Goal: Task Accomplishment & Management: Complete application form

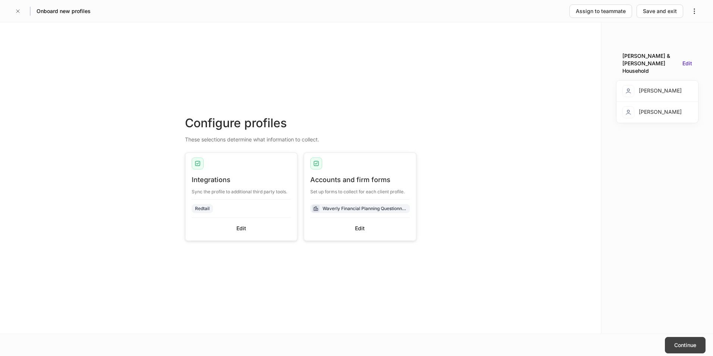
click at [683, 349] on button "Continue" at bounding box center [685, 345] width 41 height 16
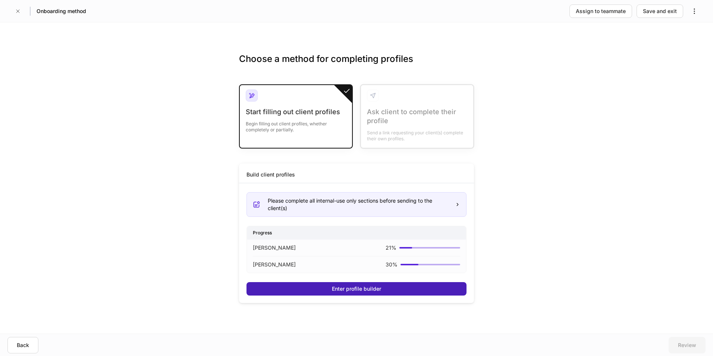
click at [361, 289] on div "Enter profile builder" at bounding box center [356, 288] width 49 height 7
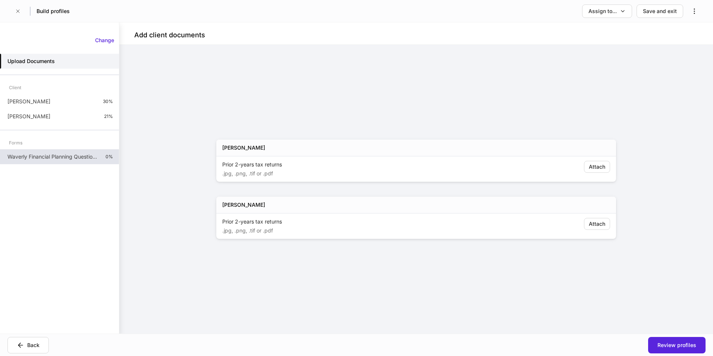
click at [43, 152] on div "Waverly Financial Planning Questionnaire 0%" at bounding box center [59, 156] width 119 height 15
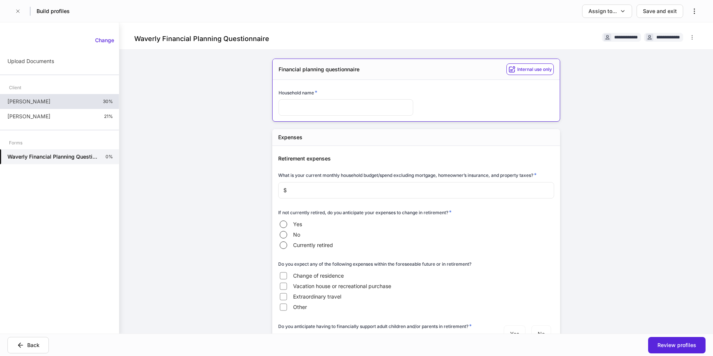
click at [34, 102] on p "[PERSON_NAME]" at bounding box center [28, 101] width 43 height 7
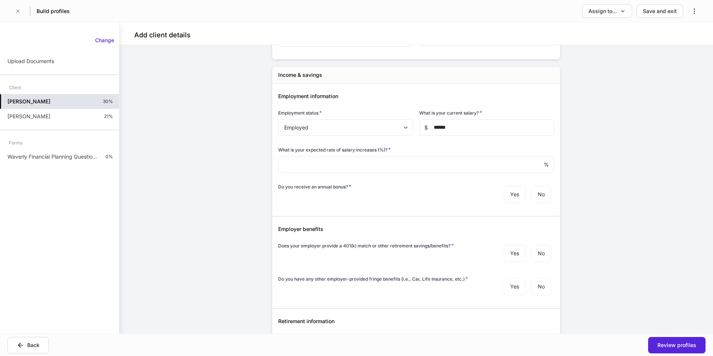
scroll to position [112, 0]
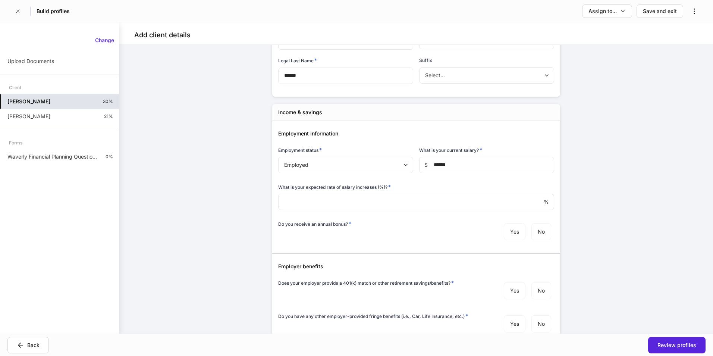
click at [343, 162] on body "Build profiles Assign to... Save and exit Add client details Auto-complete this…" at bounding box center [356, 178] width 713 height 356
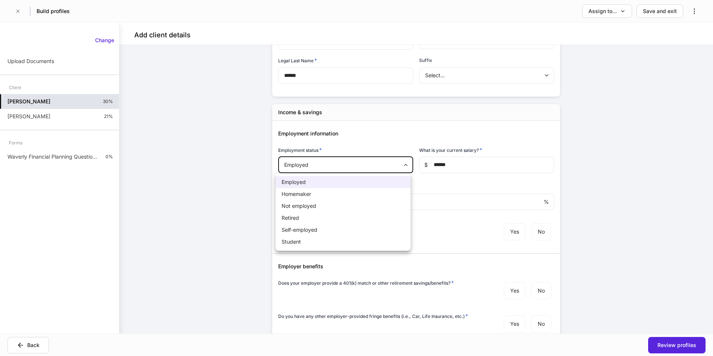
click at [316, 230] on li "Self-employed" at bounding box center [343, 230] width 135 height 12
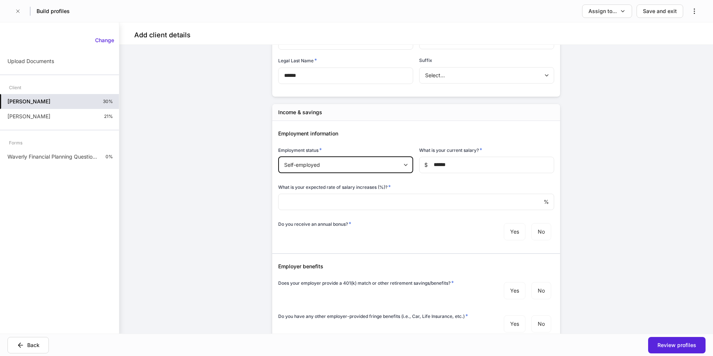
click at [361, 163] on body "Build profiles Assign to... Save and exit Add client details Auto-complete this…" at bounding box center [356, 178] width 713 height 356
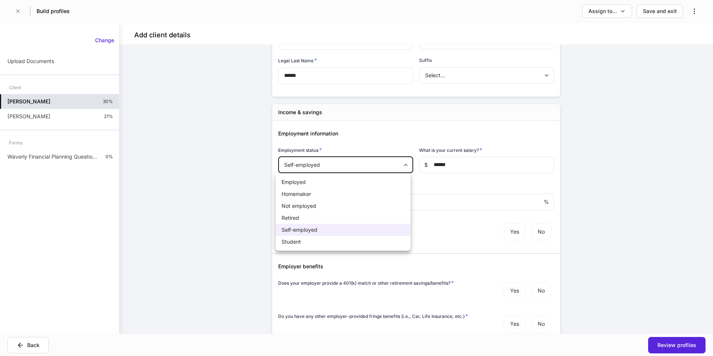
click at [317, 182] on li "Employed" at bounding box center [343, 182] width 135 height 12
type input "*"
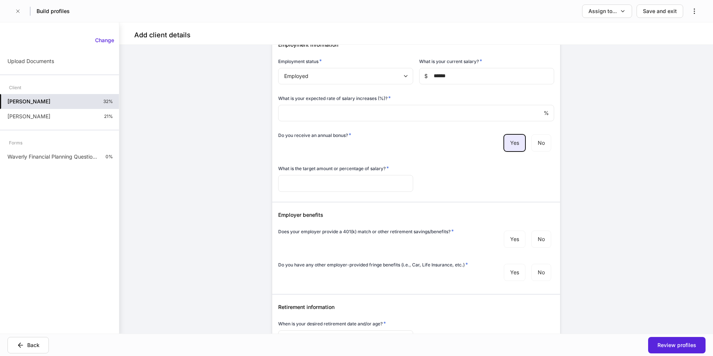
scroll to position [224, 0]
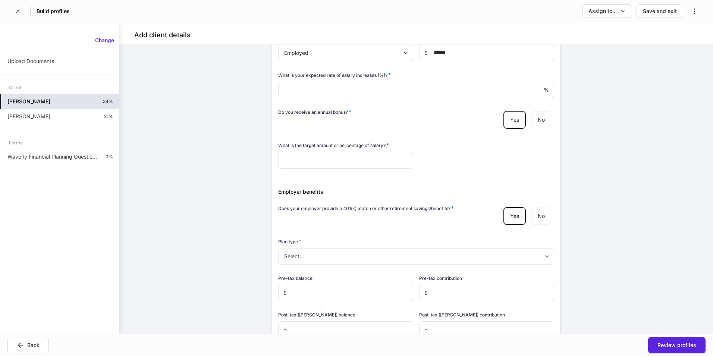
click at [343, 258] on body "Build profiles Assign to... Save and exit Add client details Auto-complete this…" at bounding box center [356, 178] width 713 height 356
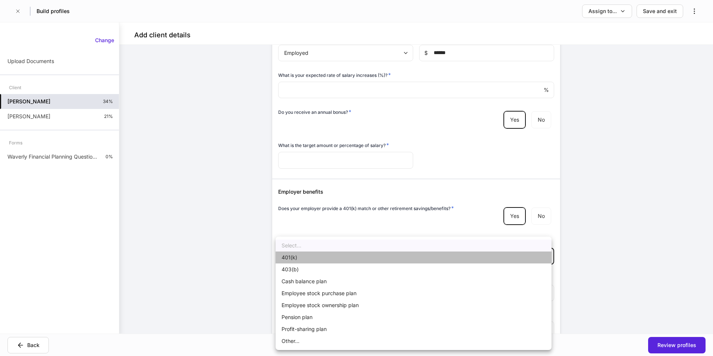
drag, startPoint x: 304, startPoint y: 260, endPoint x: 316, endPoint y: 277, distance: 20.5
click at [302, 260] on li "401(k)" at bounding box center [414, 257] width 276 height 12
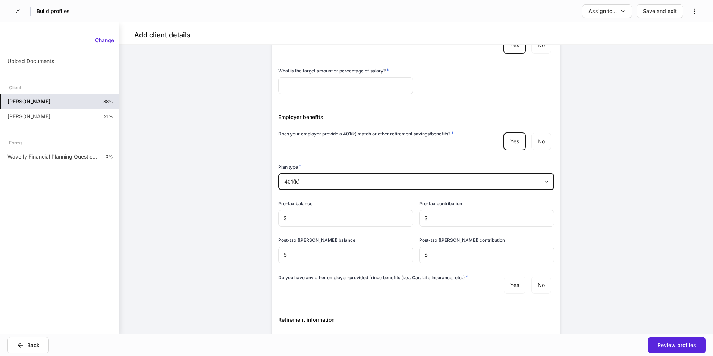
scroll to position [336, 0]
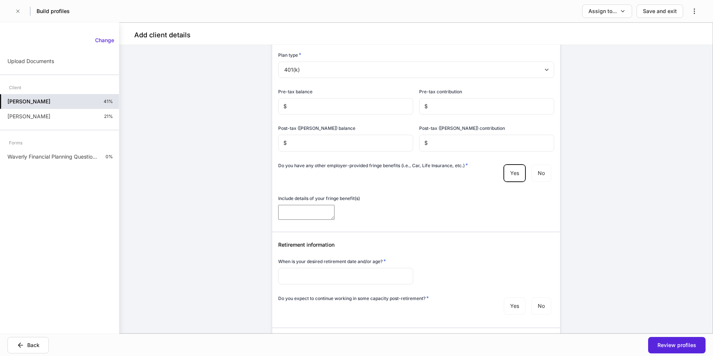
click at [334, 220] on textarea at bounding box center [306, 212] width 56 height 15
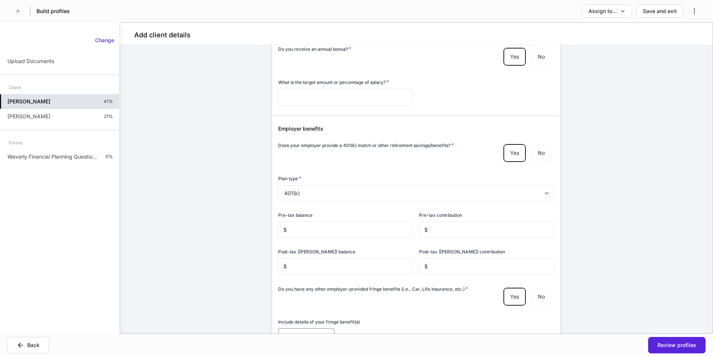
scroll to position [298, 0]
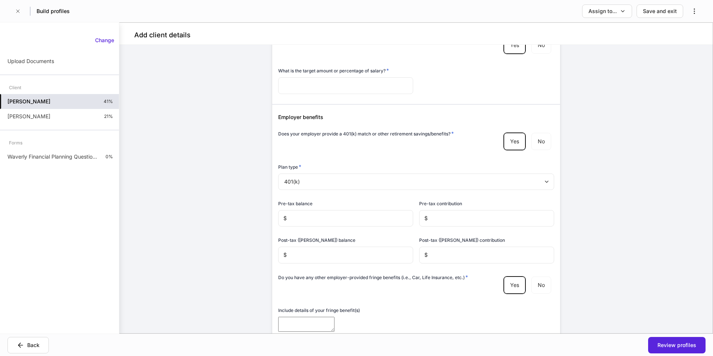
click at [347, 179] on body "Build profiles Assign to... Save and exit Add client details Auto-complete this…" at bounding box center [356, 178] width 713 height 356
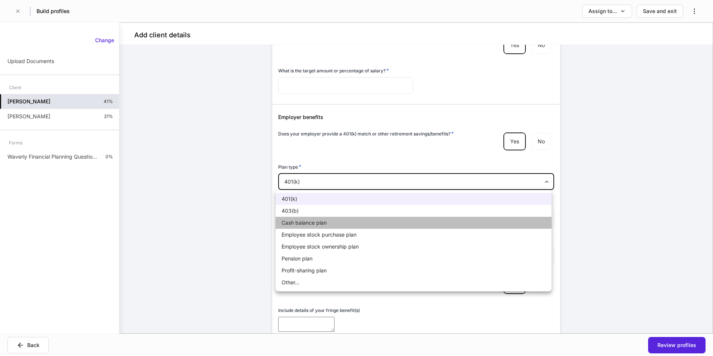
click at [317, 220] on li "Cash balance plan" at bounding box center [414, 223] width 276 height 12
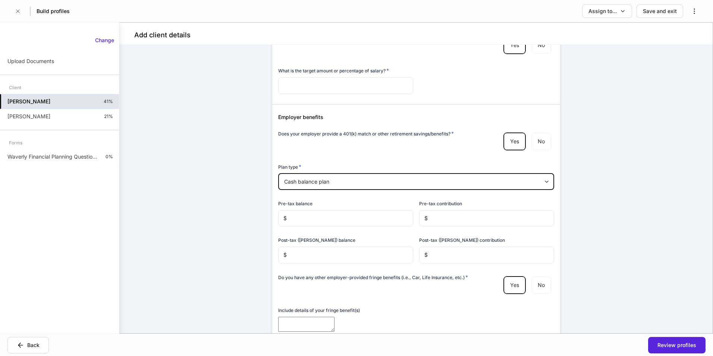
click at [342, 179] on body "Build profiles Assign to... Save and exit Add client details Auto-complete this…" at bounding box center [356, 178] width 713 height 356
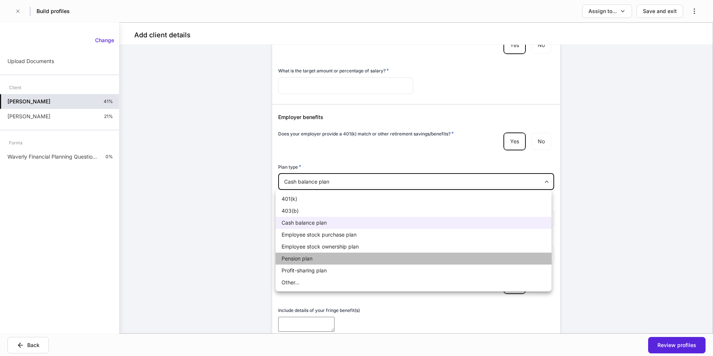
click at [308, 257] on li "Pension plan" at bounding box center [414, 258] width 276 height 12
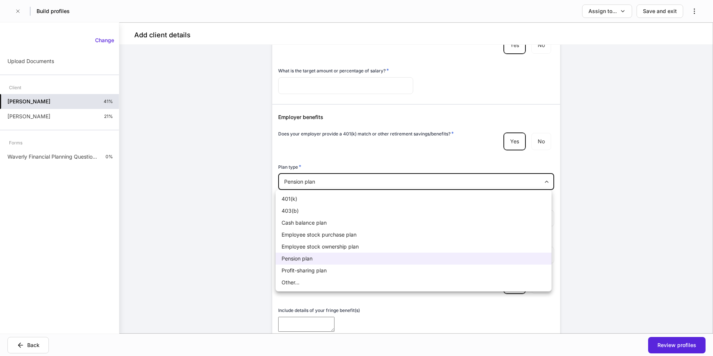
click at [383, 180] on body "Build profiles Assign to... Save and exit Add client details Auto-complete this…" at bounding box center [356, 178] width 713 height 356
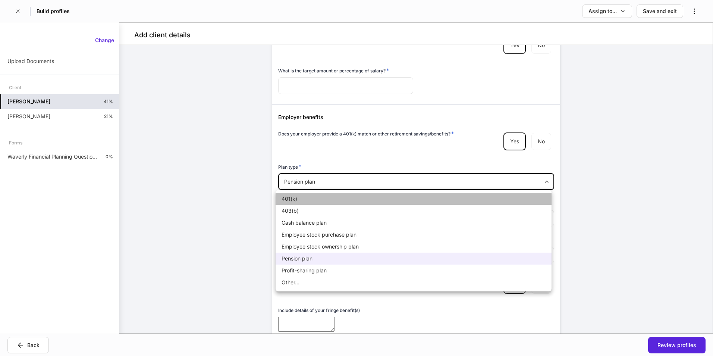
click at [336, 198] on li "401(k)" at bounding box center [414, 199] width 276 height 12
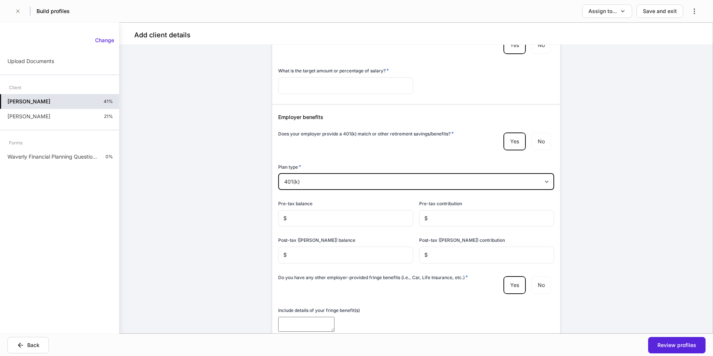
click at [365, 180] on body "Build profiles Assign to... Save and exit Add client details Auto-complete this…" at bounding box center [356, 178] width 713 height 356
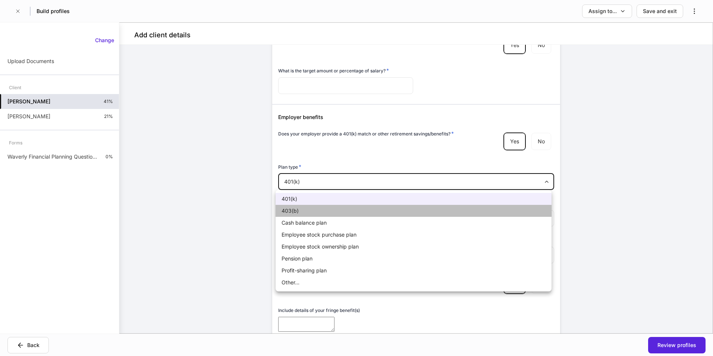
click at [334, 209] on li "403(b)" at bounding box center [414, 211] width 276 height 12
type input "*"
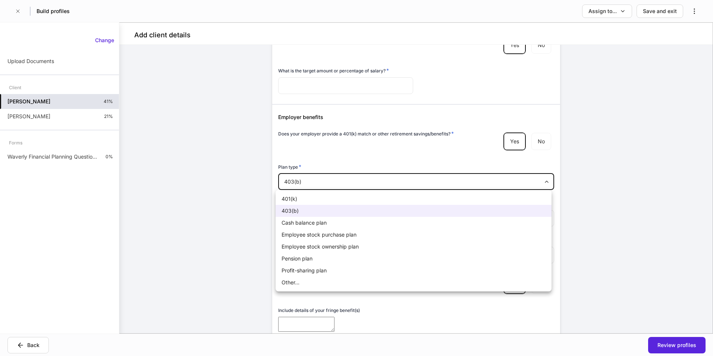
click at [362, 179] on body "Build profiles Assign to... Save and exit Add client details Auto-complete this…" at bounding box center [356, 178] width 713 height 356
click at [362, 179] on div at bounding box center [356, 178] width 713 height 356
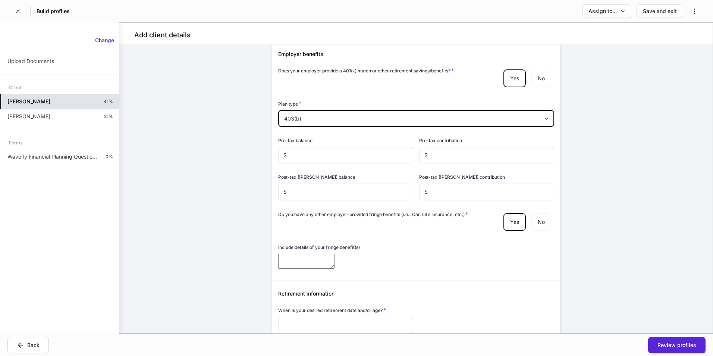
scroll to position [410, 0]
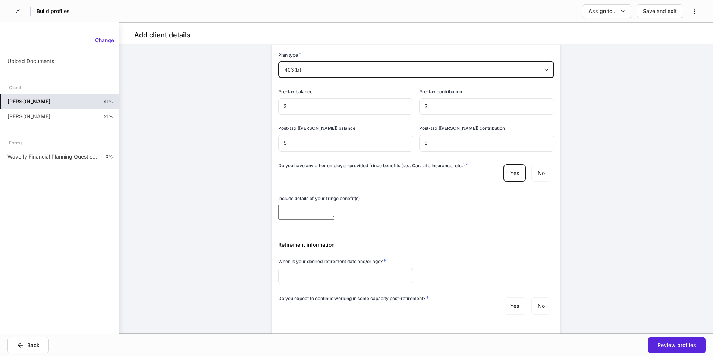
click at [369, 284] on input "text" at bounding box center [345, 276] width 135 height 16
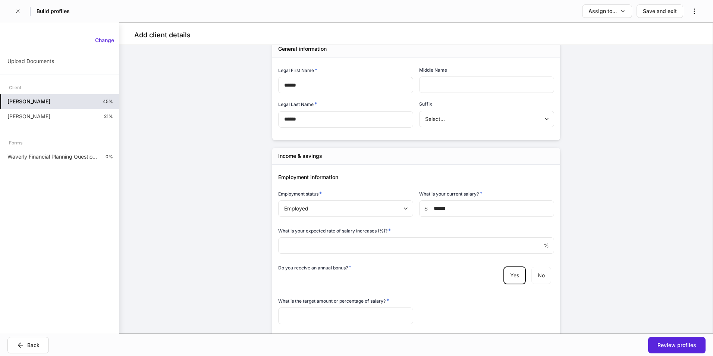
scroll to position [75, 0]
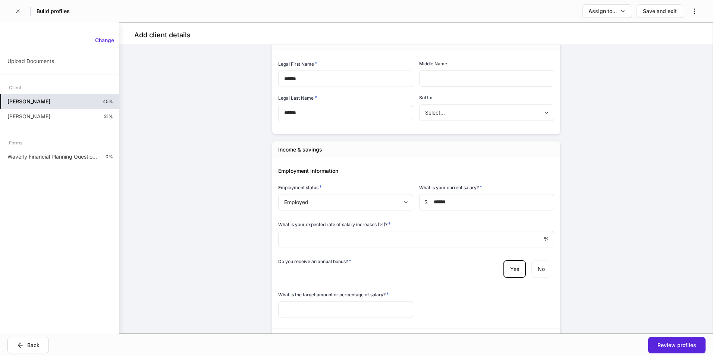
click at [331, 203] on body "Build profiles Assign to... Save and exit Add client details Auto-complete this…" at bounding box center [356, 178] width 713 height 356
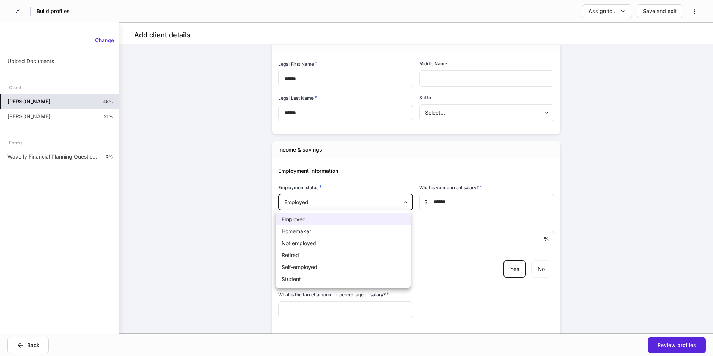
click at [315, 233] on li "Homemaker" at bounding box center [343, 231] width 135 height 12
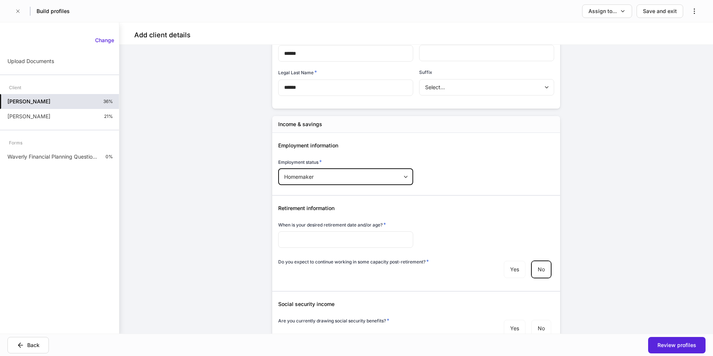
scroll to position [112, 0]
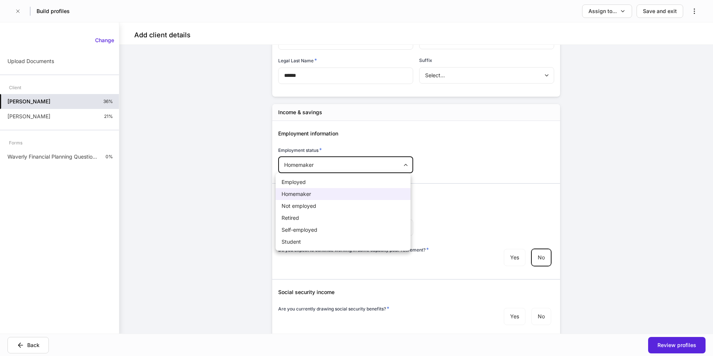
click at [305, 171] on body "Build profiles Assign to... Save and exit Add client details Auto-complete this…" at bounding box center [356, 178] width 713 height 356
click at [292, 242] on li "Student" at bounding box center [343, 242] width 135 height 12
click at [331, 161] on body "Build profiles Assign to... Save and exit Add client details Auto-complete this…" at bounding box center [356, 178] width 713 height 356
click at [307, 183] on li "Employed" at bounding box center [343, 182] width 135 height 12
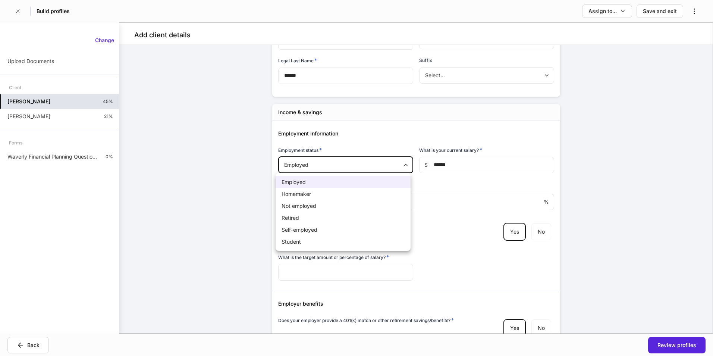
click at [318, 166] on body "Build profiles Assign to... Save and exit Add client details Auto-complete this…" at bounding box center [356, 178] width 713 height 356
click at [299, 207] on li "Not employed" at bounding box center [343, 206] width 135 height 12
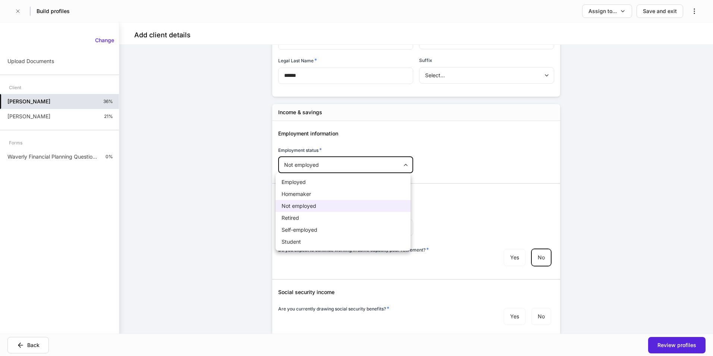
click at [328, 166] on body "Build profiles Assign to... Save and exit Add client details Auto-complete this…" at bounding box center [356, 178] width 713 height 356
click at [297, 230] on li "Self-employed" at bounding box center [343, 230] width 135 height 12
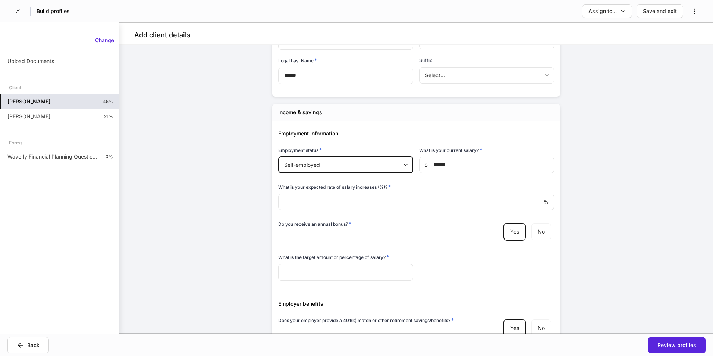
click at [312, 162] on body "Build profiles Assign to... Save and exit Add client details Auto-complete this…" at bounding box center [356, 178] width 713 height 356
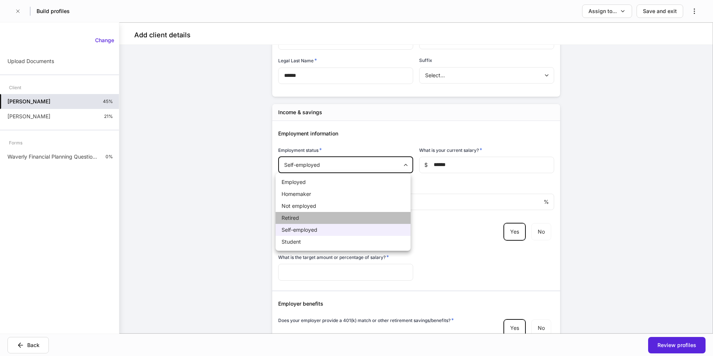
click at [295, 215] on li "Retired" at bounding box center [343, 218] width 135 height 12
type input "*"
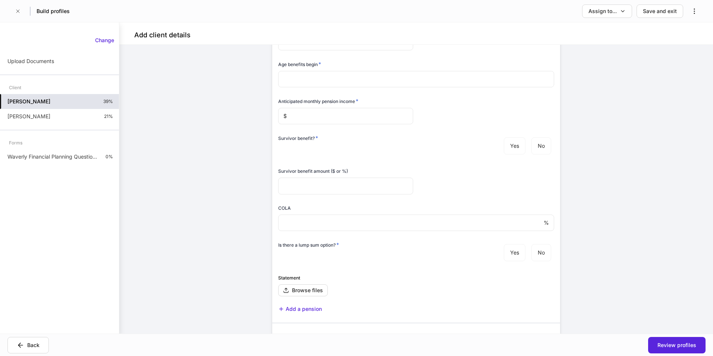
scroll to position [522, 0]
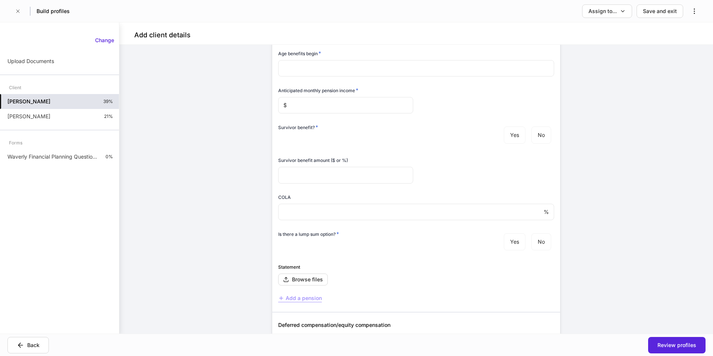
click at [285, 295] on div "Add a pension" at bounding box center [300, 298] width 44 height 8
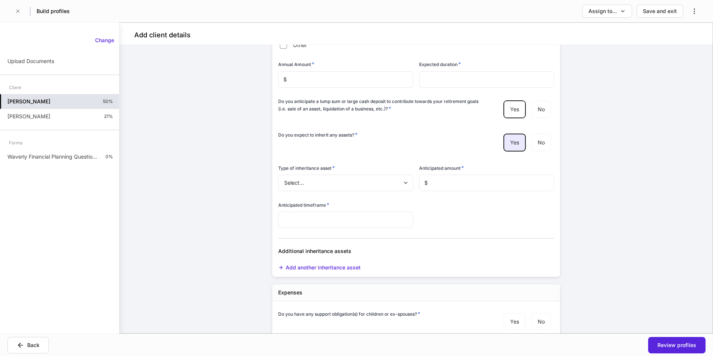
scroll to position [1420, 0]
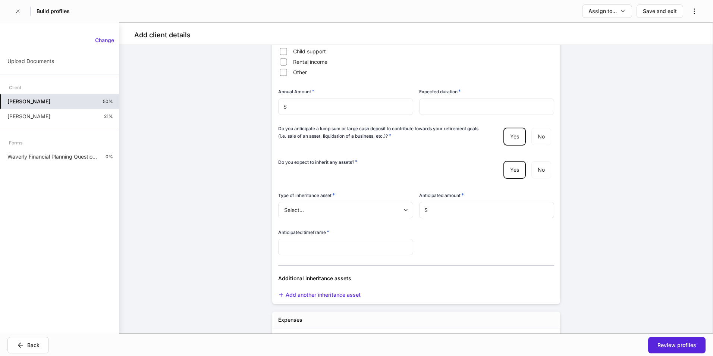
click at [387, 231] on body "Build profiles Assign to... Save and exit Add client details Auto-complete this…" at bounding box center [356, 178] width 713 height 356
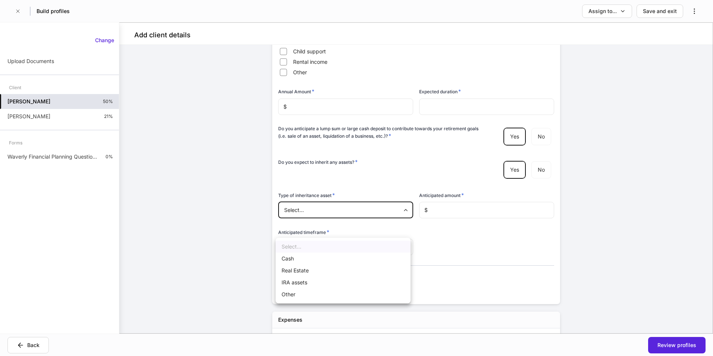
click at [387, 231] on div at bounding box center [356, 178] width 713 height 356
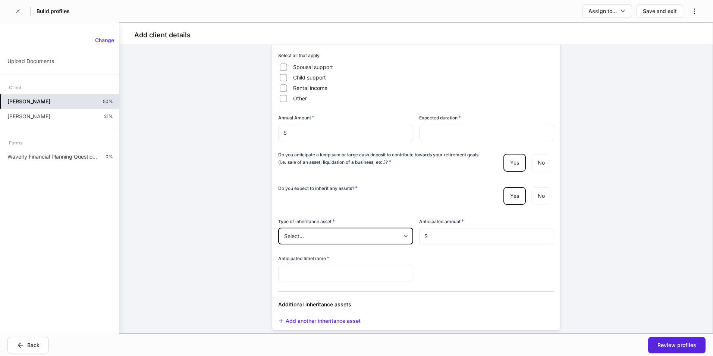
scroll to position [1383, 0]
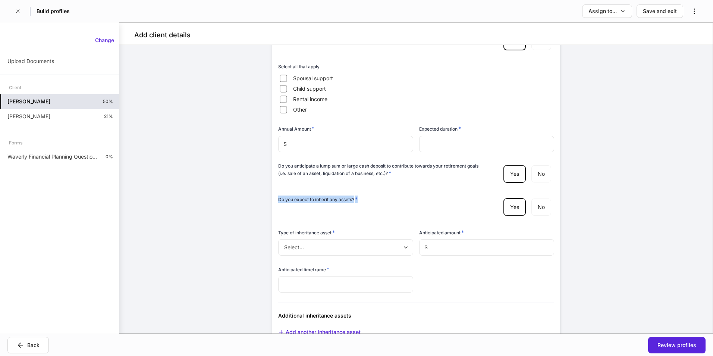
drag, startPoint x: 276, startPoint y: 216, endPoint x: 364, endPoint y: 219, distance: 88.8
click at [364, 206] on div "Do you expect to inherit any assets? *" at bounding box center [382, 200] width 208 height 10
copy h6 "Do you expect to inherit any assets? *"
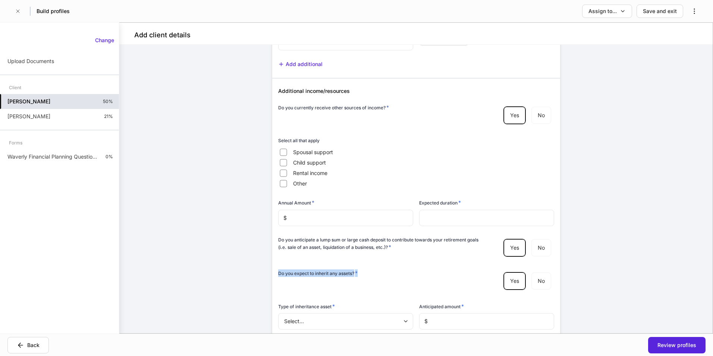
scroll to position [1308, 0]
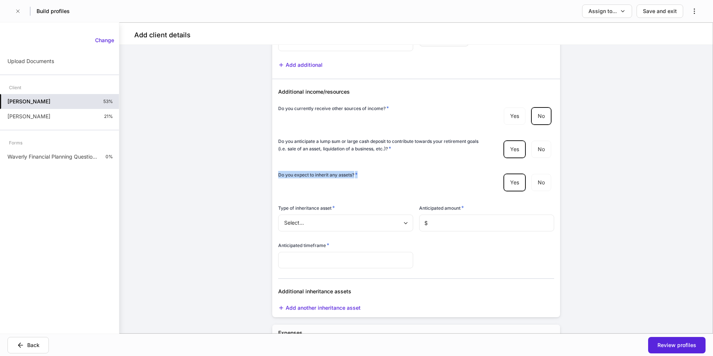
click at [296, 188] on div "Do you expect to inherit any assets? * Yes No" at bounding box center [413, 178] width 282 height 33
click at [290, 178] on h6 "Do you expect to inherit any assets? *" at bounding box center [317, 174] width 79 height 7
click at [329, 189] on div "Do you expect to inherit any assets? * Yes No" at bounding box center [413, 178] width 282 height 33
drag, startPoint x: 329, startPoint y: 189, endPoint x: 282, endPoint y: 196, distance: 47.4
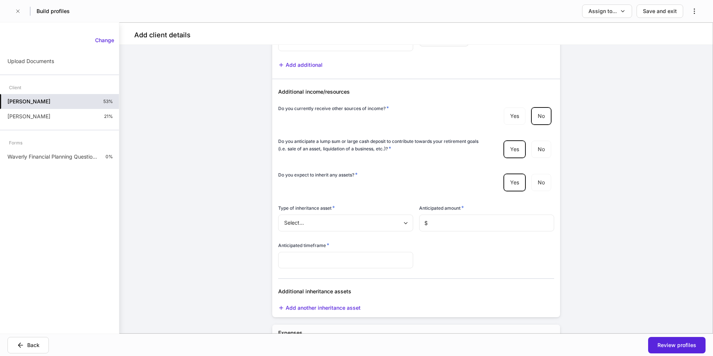
click at [282, 178] on h6 "Do you expect to inherit any assets? *" at bounding box center [317, 174] width 79 height 7
drag, startPoint x: 276, startPoint y: 193, endPoint x: 350, endPoint y: 193, distance: 74.2
click at [350, 178] on h6 "Do you expect to inherit any assets? *" at bounding box center [317, 174] width 79 height 7
drag, startPoint x: 350, startPoint y: 193, endPoint x: 276, endPoint y: 198, distance: 74.0
click at [278, 181] on div "Do you expect to inherit any assets? *" at bounding box center [382, 176] width 208 height 10
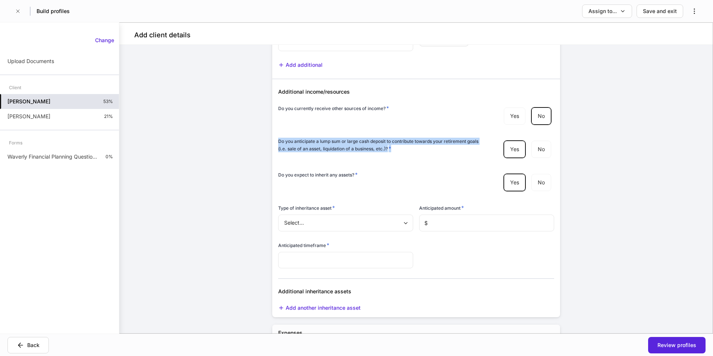
drag, startPoint x: 276, startPoint y: 160, endPoint x: 390, endPoint y: 167, distance: 114.7
click at [390, 152] on h6 "Do you anticipate a lump sum or large cash deposit to contribute towards your r…" at bounding box center [382, 145] width 208 height 15
copy h6 "Do you anticipate a lump sum or large cash deposit to contribute towards your r…"
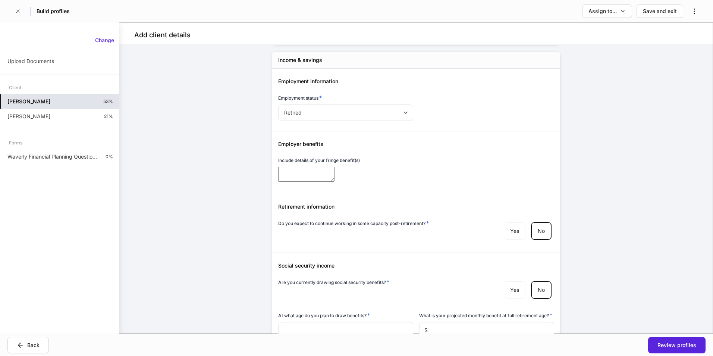
scroll to position [153, 0]
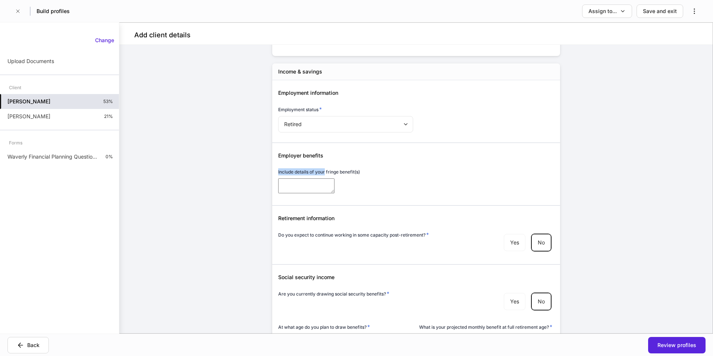
drag, startPoint x: 274, startPoint y: 173, endPoint x: 323, endPoint y: 171, distance: 49.3
click at [323, 171] on div "Include details of your fringe benefit(s) * ​" at bounding box center [413, 177] width 282 height 37
copy h6 "Include details of your"
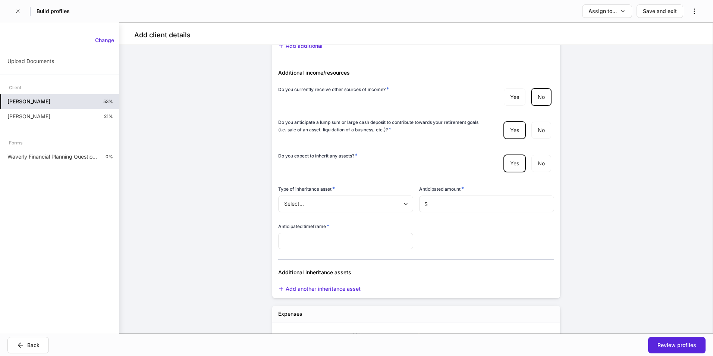
scroll to position [1439, 0]
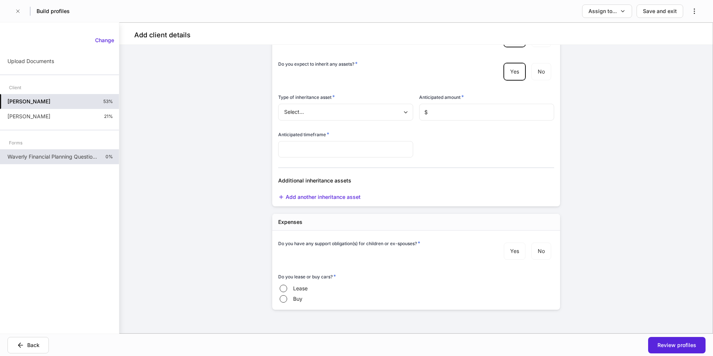
click at [53, 155] on p "Waverly Financial Planning Questionnaire" at bounding box center [53, 156] width 92 height 7
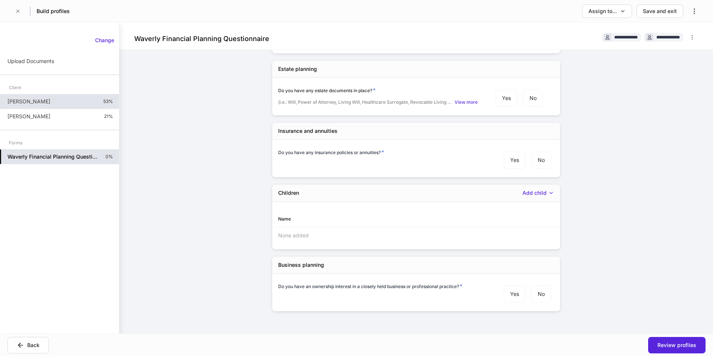
scroll to position [416, 0]
click at [540, 195] on div "Children Add child" at bounding box center [416, 191] width 288 height 17
click at [537, 190] on div "Add child" at bounding box center [538, 192] width 32 height 8
click at [528, 238] on li "Add new child" at bounding box center [532, 238] width 55 height 12
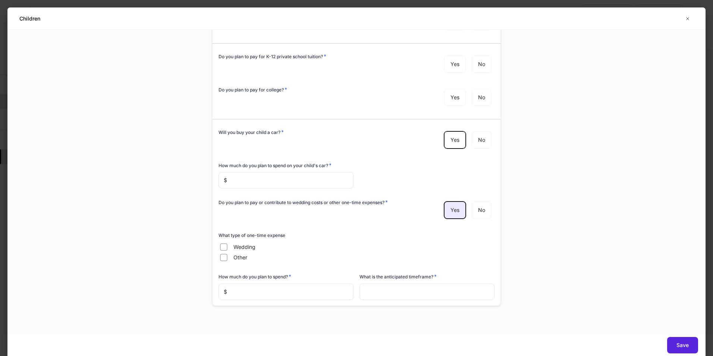
scroll to position [177, 0]
click at [267, 205] on div "Do you plan to pay or contribute to wedding costs or other one-time expenses? *" at bounding box center [323, 202] width 208 height 10
click at [270, 201] on h6 "Do you plan to pay or contribute to wedding costs or other one-time expenses? *" at bounding box center [303, 200] width 169 height 7
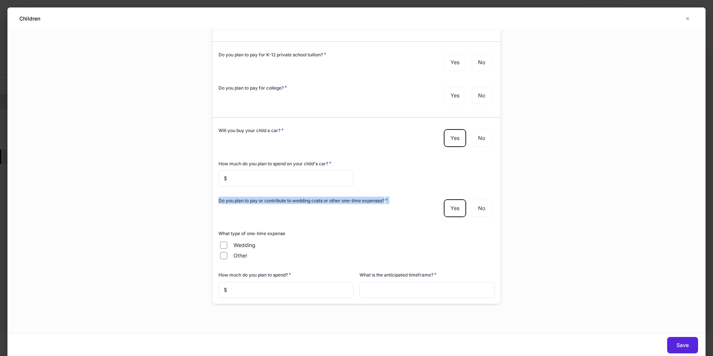
copy div "Do you plan to pay or contribute to wedding costs or other one-time expenses? *"
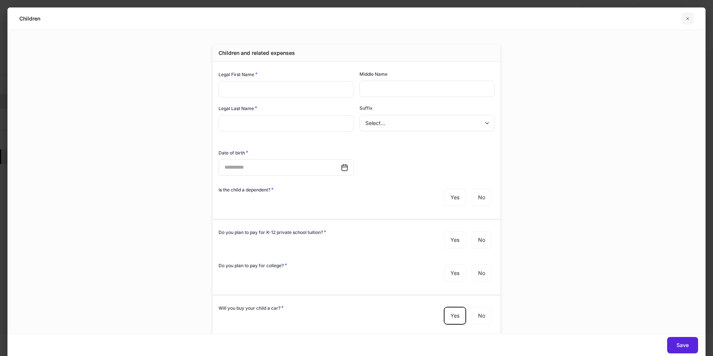
click at [686, 18] on icon "button" at bounding box center [688, 19] width 6 height 6
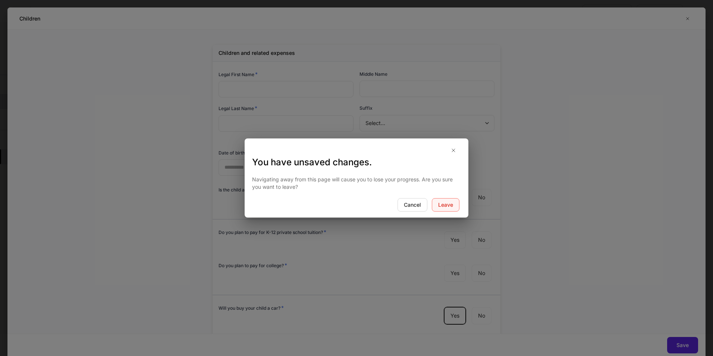
click at [440, 203] on div "Leave" at bounding box center [445, 204] width 15 height 7
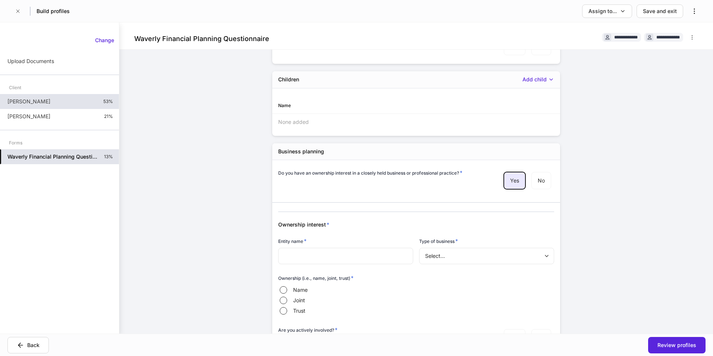
scroll to position [565, 0]
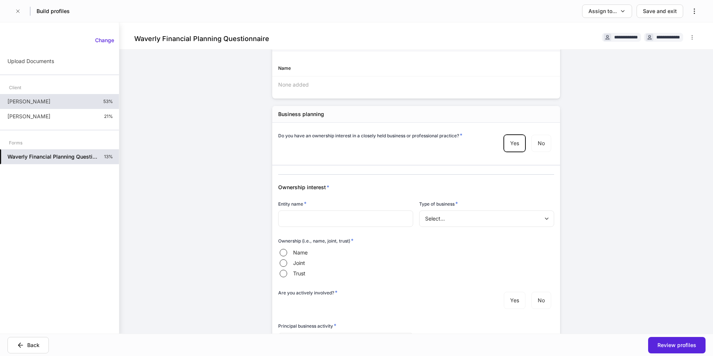
click at [481, 218] on body "**********" at bounding box center [356, 178] width 713 height 356
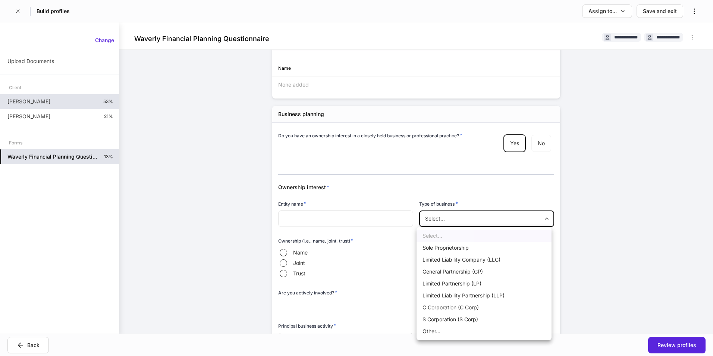
click at [481, 218] on div at bounding box center [356, 178] width 713 height 356
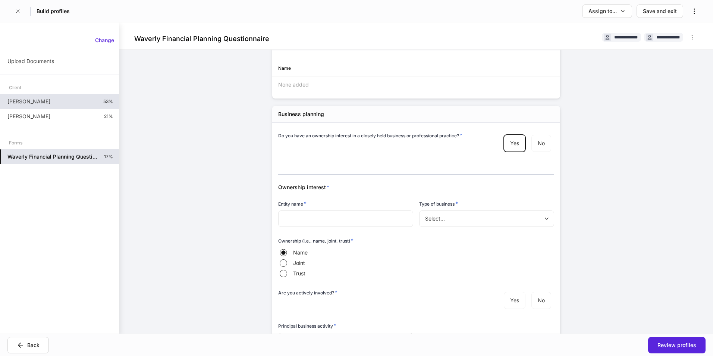
click at [334, 254] on div "Name Joint Trust" at bounding box center [416, 262] width 276 height 31
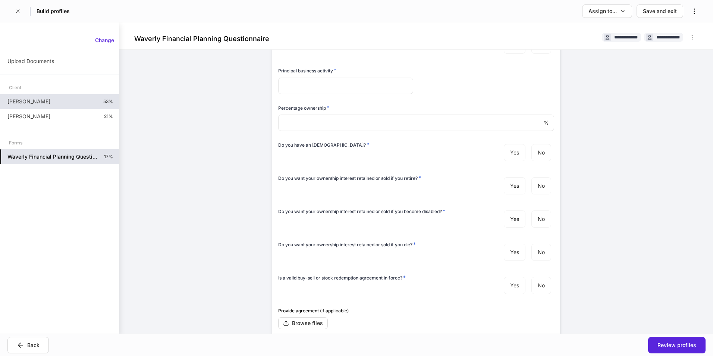
scroll to position [783, 0]
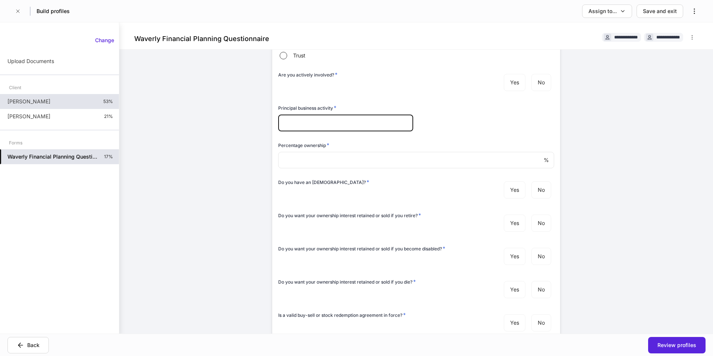
click at [335, 121] on input "text" at bounding box center [345, 123] width 135 height 16
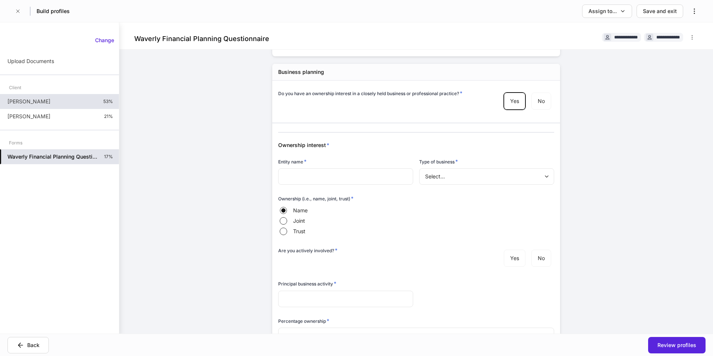
scroll to position [596, 0]
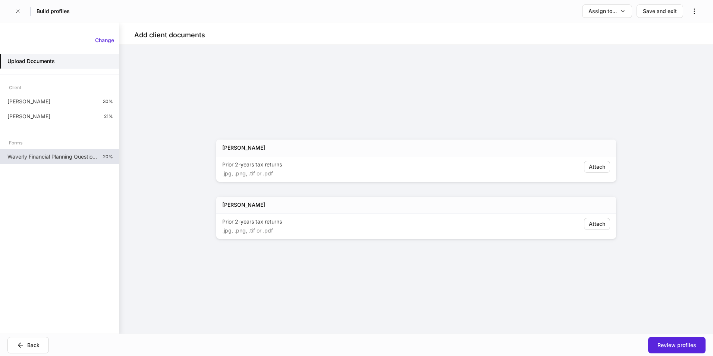
click at [57, 151] on div "Waverly Financial Planning Questionnaire 20%" at bounding box center [59, 156] width 119 height 15
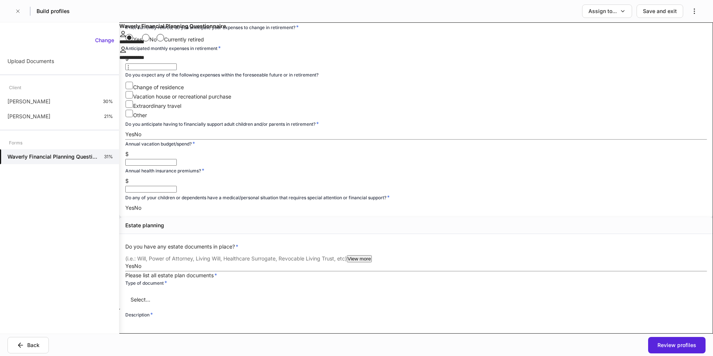
scroll to position [186, 0]
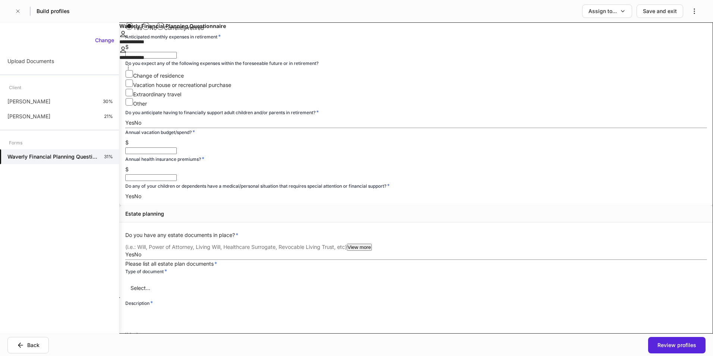
click at [318, 67] on h6 "Do you expect any of the following expenses within the foreseeable future or in…" at bounding box center [221, 63] width 193 height 7
click at [289, 67] on h6 "Do you expect any of the following expenses within the foreseeable future or in…" at bounding box center [221, 63] width 193 height 7
drag, startPoint x: 275, startPoint y: 113, endPoint x: 471, endPoint y: 119, distance: 195.8
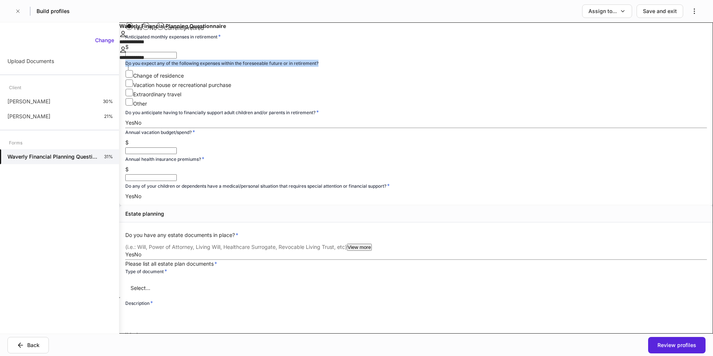
click at [471, 108] on div "Do you expect any of the following expenses within the foreseeable future or in…" at bounding box center [416, 84] width 582 height 48
copy h6 "Do you expect any of the following expenses within the foreseeable future or in…"
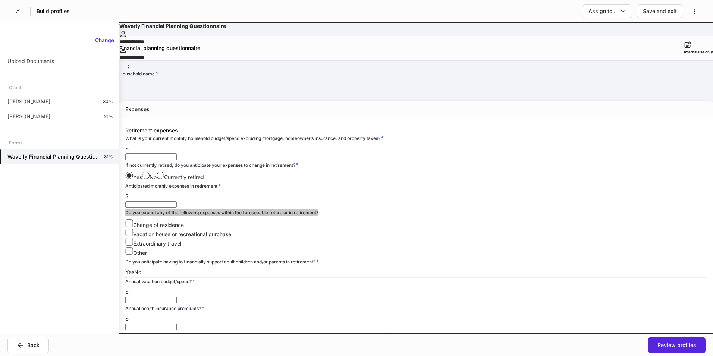
scroll to position [75, 0]
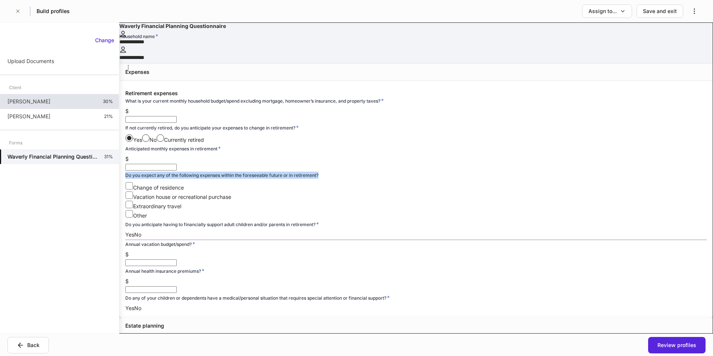
click at [59, 97] on div "[PERSON_NAME] 30%" at bounding box center [59, 101] width 119 height 15
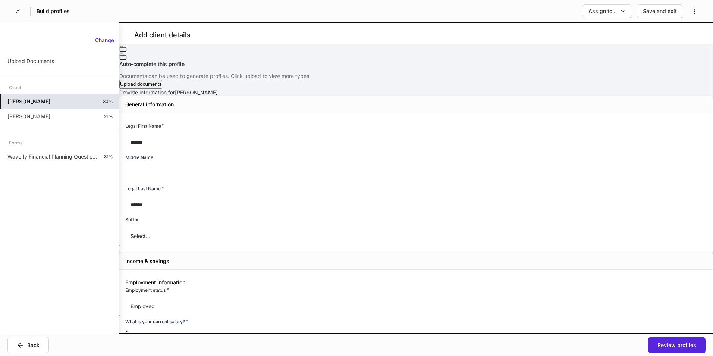
type input "******"
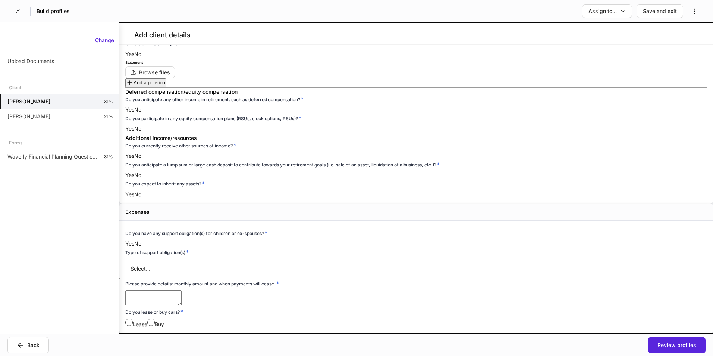
scroll to position [1040, 0]
click at [355, 258] on body "Build profiles Assign to... Save and exit Add client details Auto-complete this…" at bounding box center [356, 178] width 713 height 356
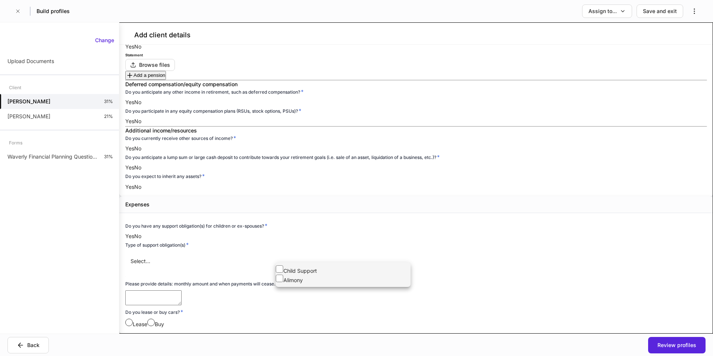
click at [356, 257] on div at bounding box center [356, 178] width 713 height 356
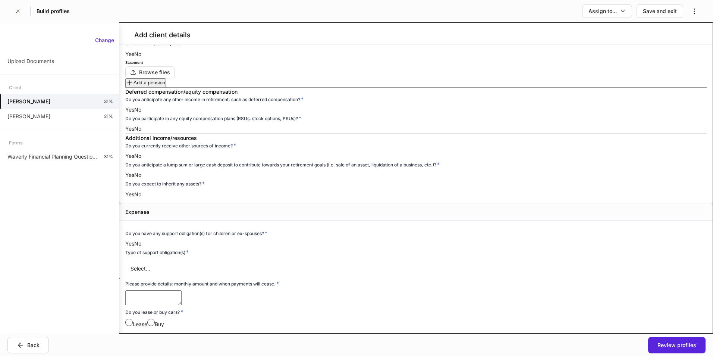
scroll to position [1097, 0]
click at [334, 248] on div "Type of support obligation(s) *" at bounding box center [270, 253] width 291 height 10
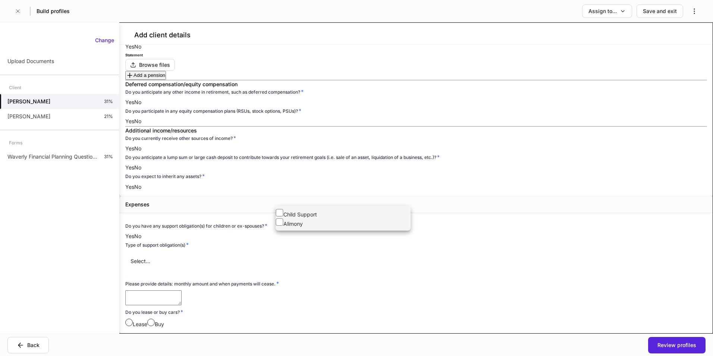
click at [334, 193] on body "Build profiles Assign to... Save and exit Add client details Auto-complete this…" at bounding box center [356, 178] width 713 height 356
drag, startPoint x: 303, startPoint y: 213, endPoint x: 296, endPoint y: 229, distance: 17.0
click at [303, 214] on li "Child Support" at bounding box center [343, 213] width 135 height 9
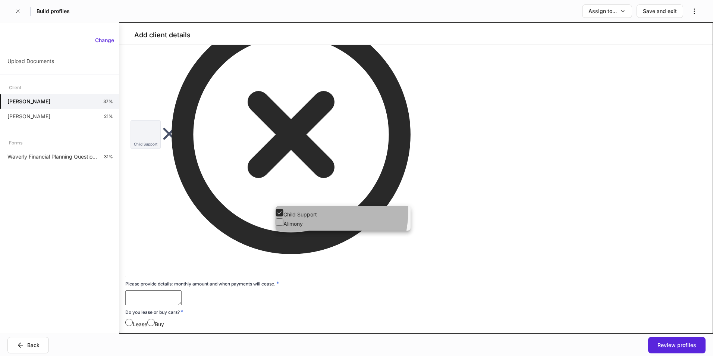
drag, startPoint x: 296, startPoint y: 227, endPoint x: 243, endPoint y: 236, distance: 53.3
click at [298, 227] on li "Alimony" at bounding box center [343, 222] width 135 height 9
type input "**********"
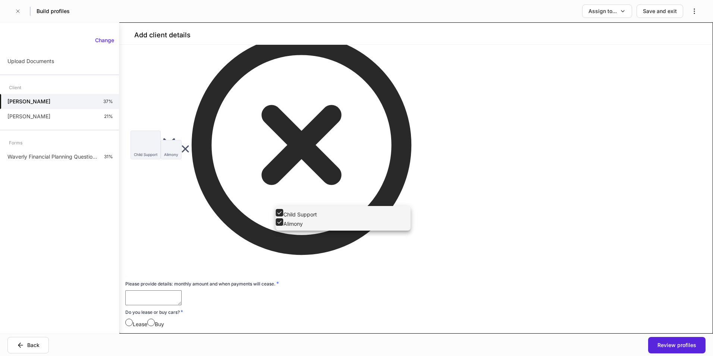
click at [231, 236] on div at bounding box center [356, 178] width 713 height 356
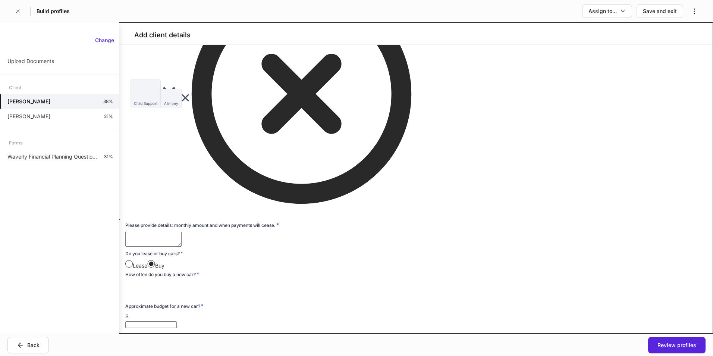
scroll to position [947, 0]
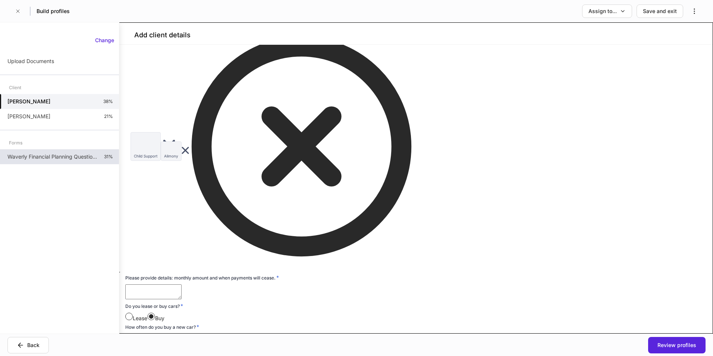
click at [43, 159] on p "Waverly Financial Planning Questionnaire" at bounding box center [52, 156] width 91 height 7
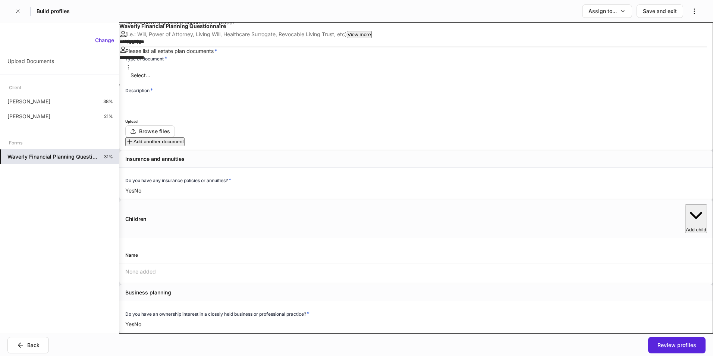
scroll to position [447, 0]
click at [31, 104] on p "[PERSON_NAME]" at bounding box center [28, 101] width 43 height 7
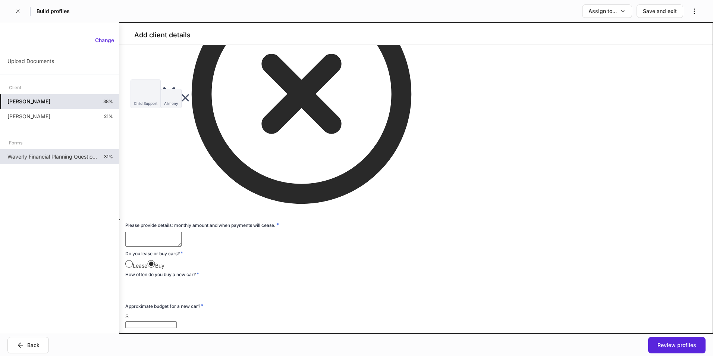
scroll to position [1134, 0]
click at [37, 155] on p "Waverly Financial Planning Questionnaire" at bounding box center [52, 156] width 91 height 7
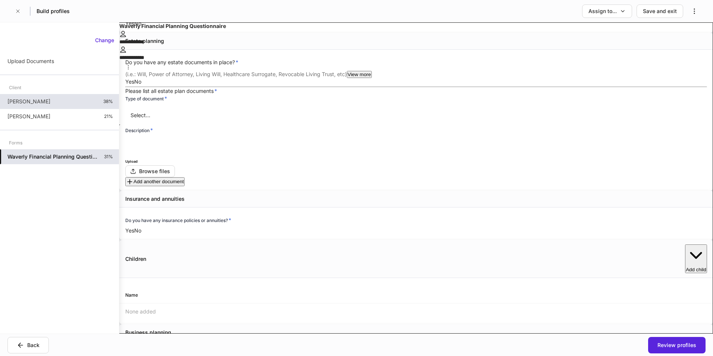
scroll to position [373, 0]
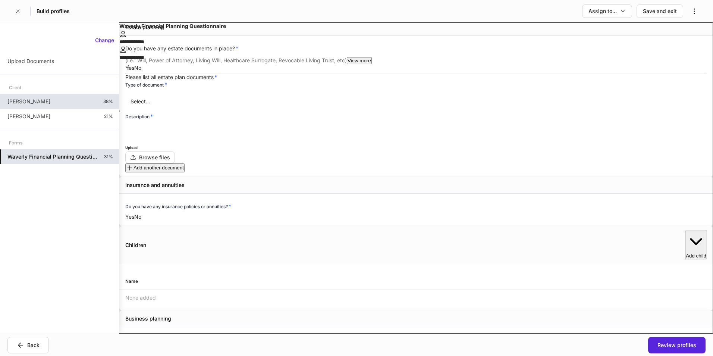
click at [371, 63] on div "View more" at bounding box center [359, 61] width 23 height 6
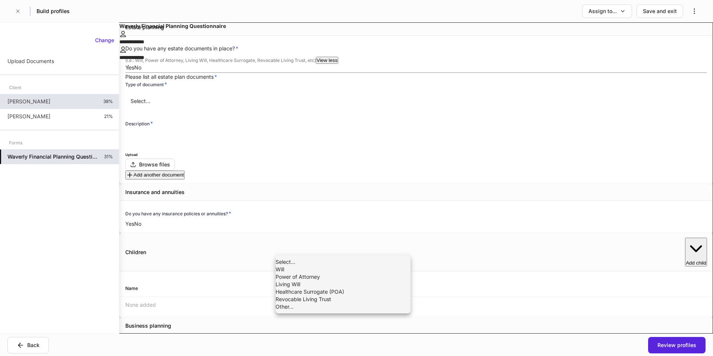
click at [315, 246] on body "**********" at bounding box center [356, 178] width 713 height 356
click at [321, 273] on li "Will" at bounding box center [343, 268] width 135 height 7
type input "****"
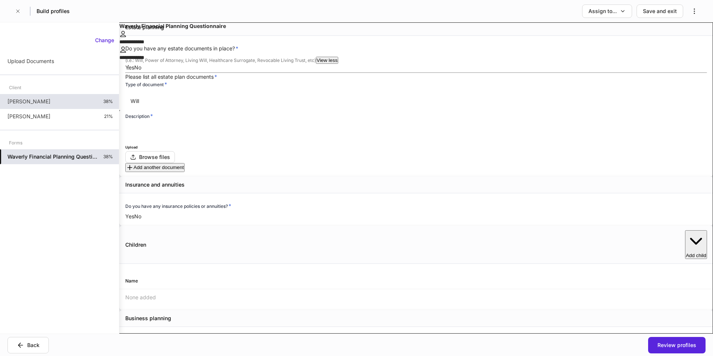
click at [427, 142] on input "text" at bounding box center [275, 133] width 301 height 20
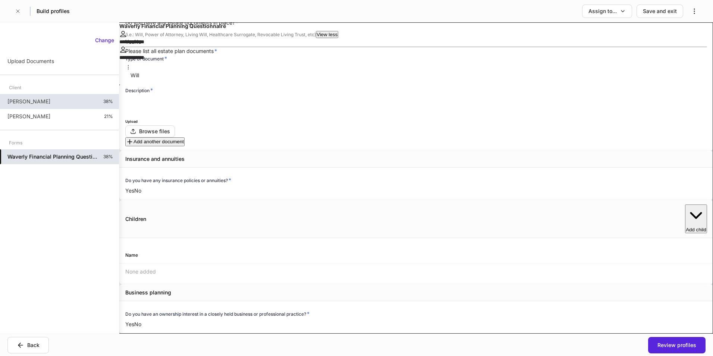
scroll to position [559, 0]
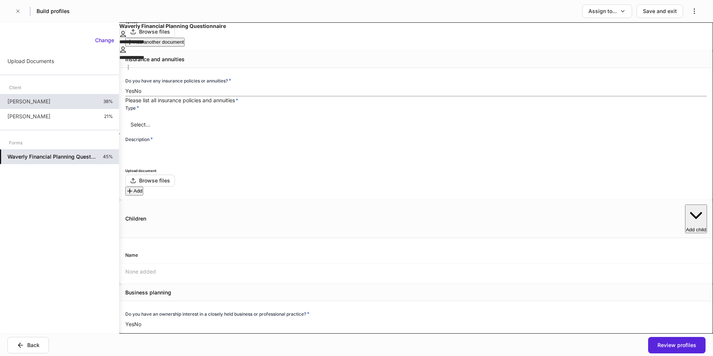
click at [357, 227] on body "**********" at bounding box center [356, 178] width 713 height 356
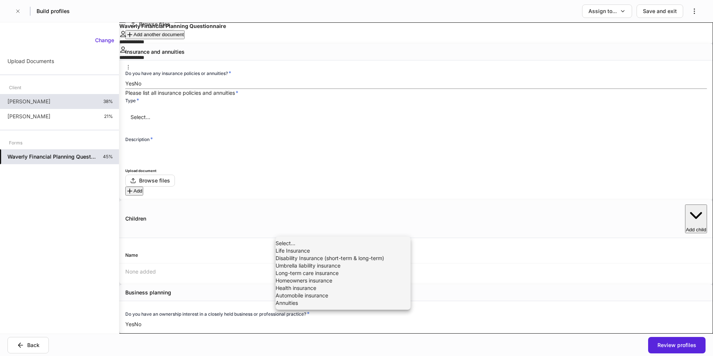
click at [474, 267] on div at bounding box center [356, 178] width 713 height 356
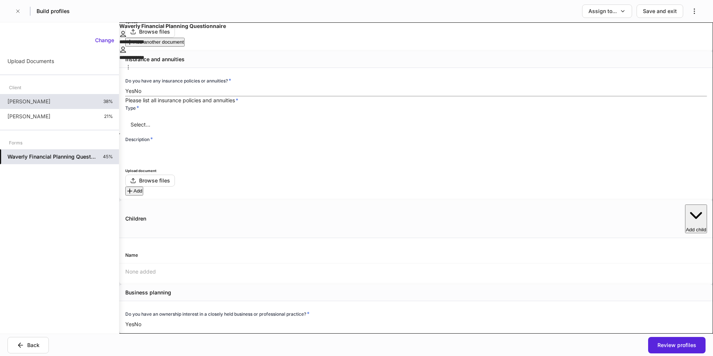
scroll to position [634, 0]
click at [686, 232] on div "Add child" at bounding box center [696, 218] width 21 height 27
click at [523, 267] on li "Add new child" at bounding box center [526, 263] width 43 height 7
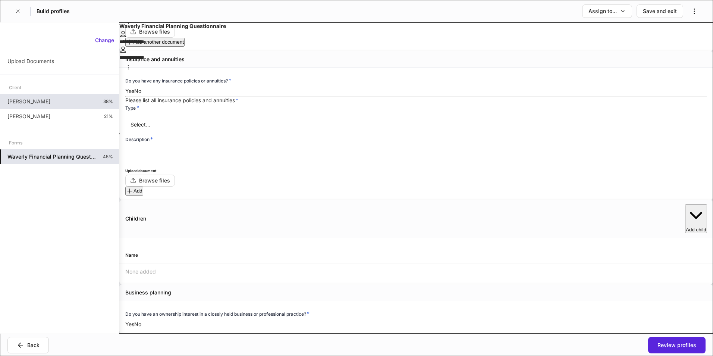
scroll to position [37, 0]
